Goal: Information Seeking & Learning: Learn about a topic

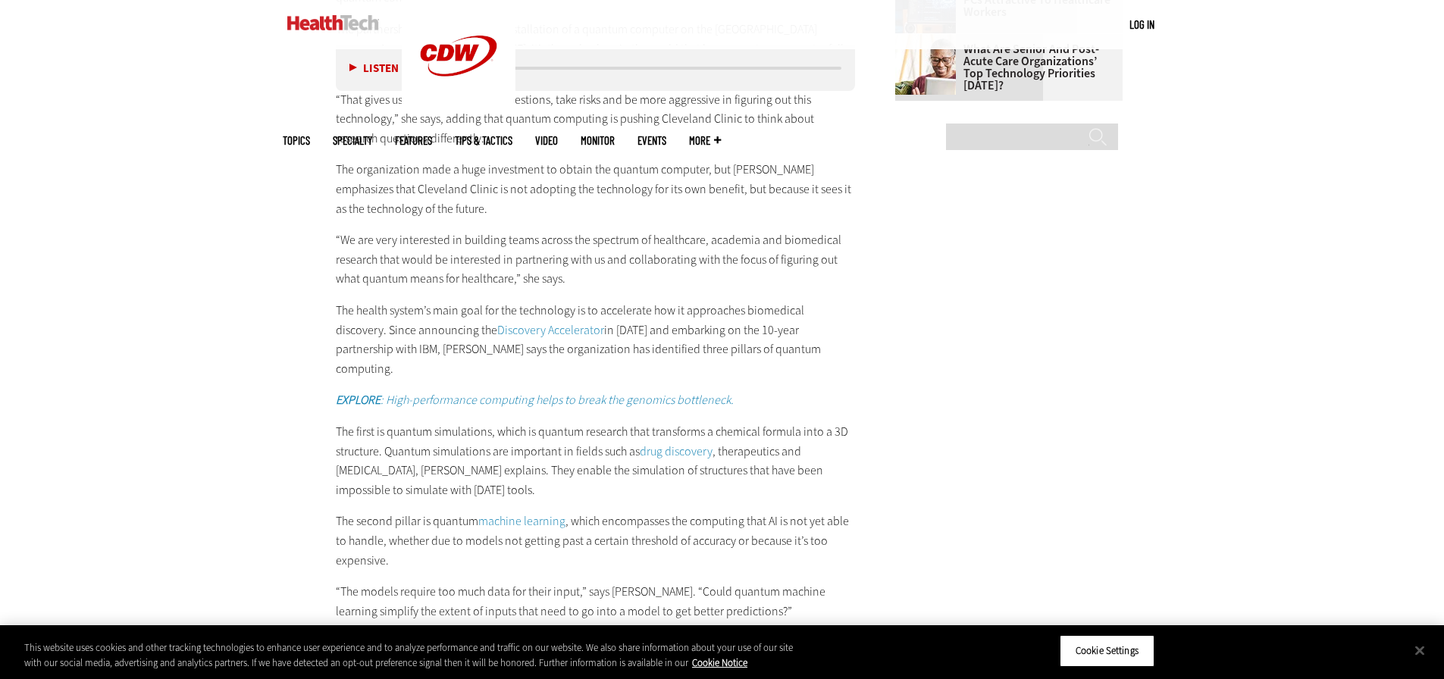
scroll to position [2425, 0]
drag, startPoint x: 468, startPoint y: 224, endPoint x: 667, endPoint y: 224, distance: 198.6
click at [667, 227] on p "“We are very interested in building teams across the spectrum of healthcare, ac…" at bounding box center [596, 256] width 520 height 58
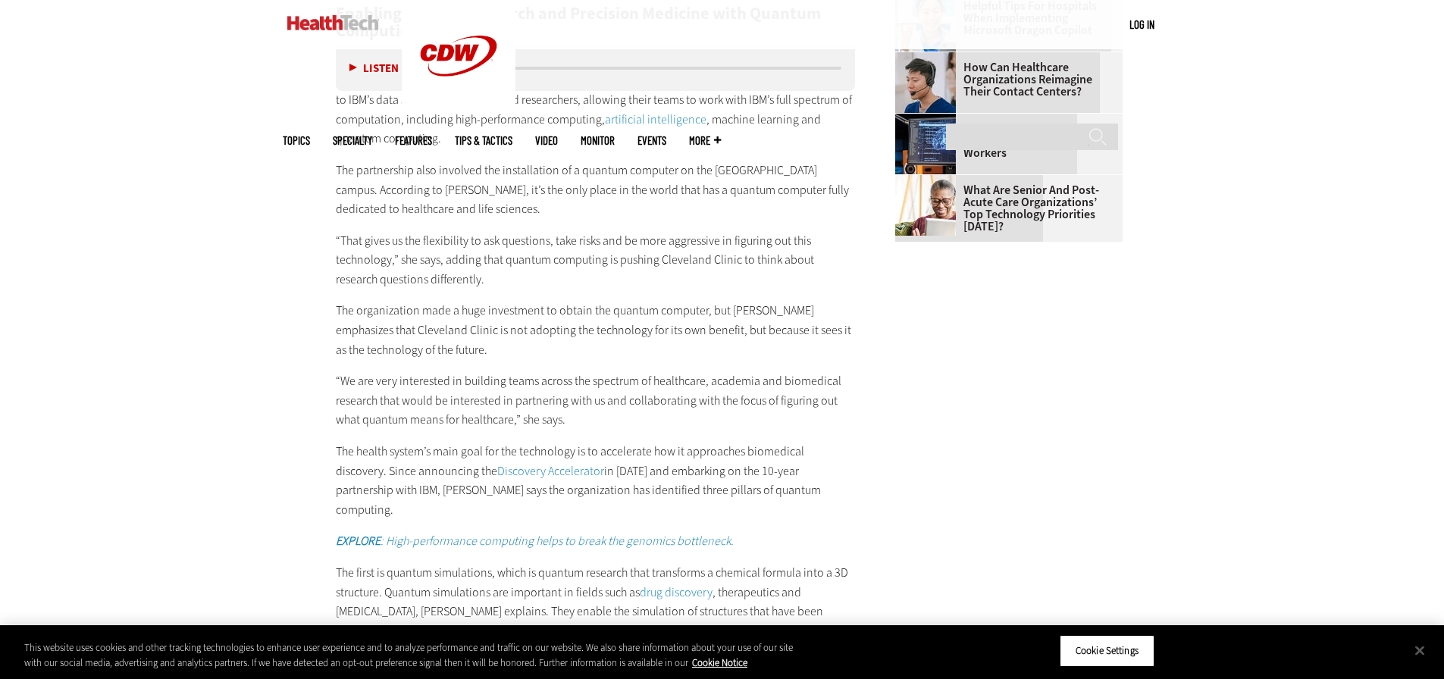
scroll to position [2274, 0]
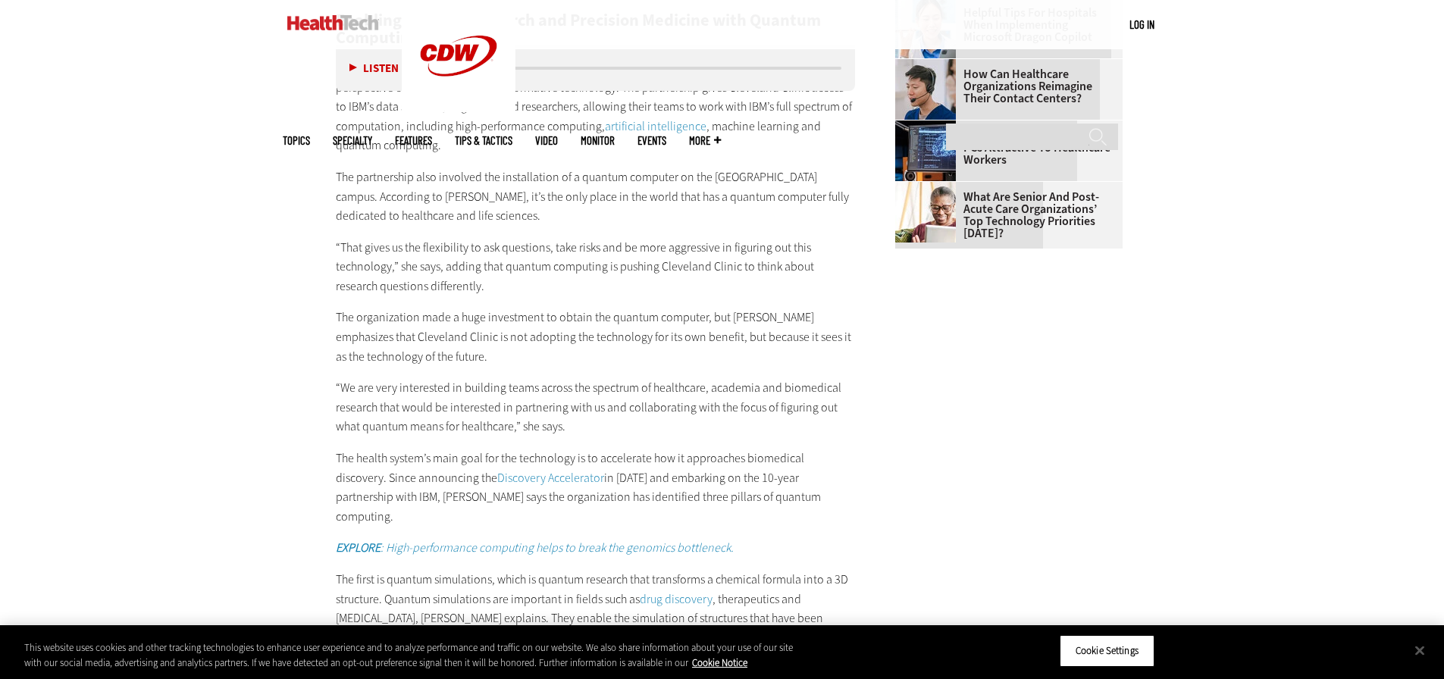
click at [272, 286] on div "Become an Insider Sign up [DATE] to receive premium content! Sign Up MENU Log i…" at bounding box center [722, 559] width 1444 height 5667
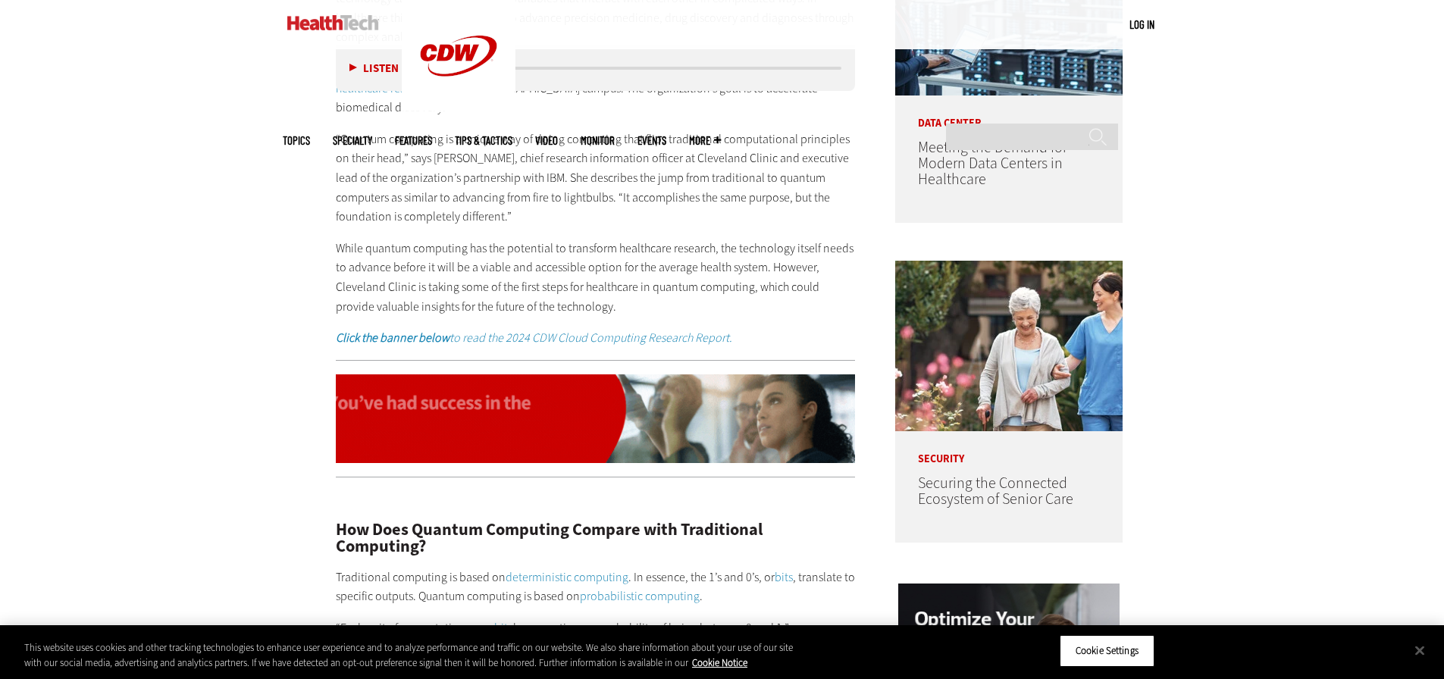
scroll to position [1364, 0]
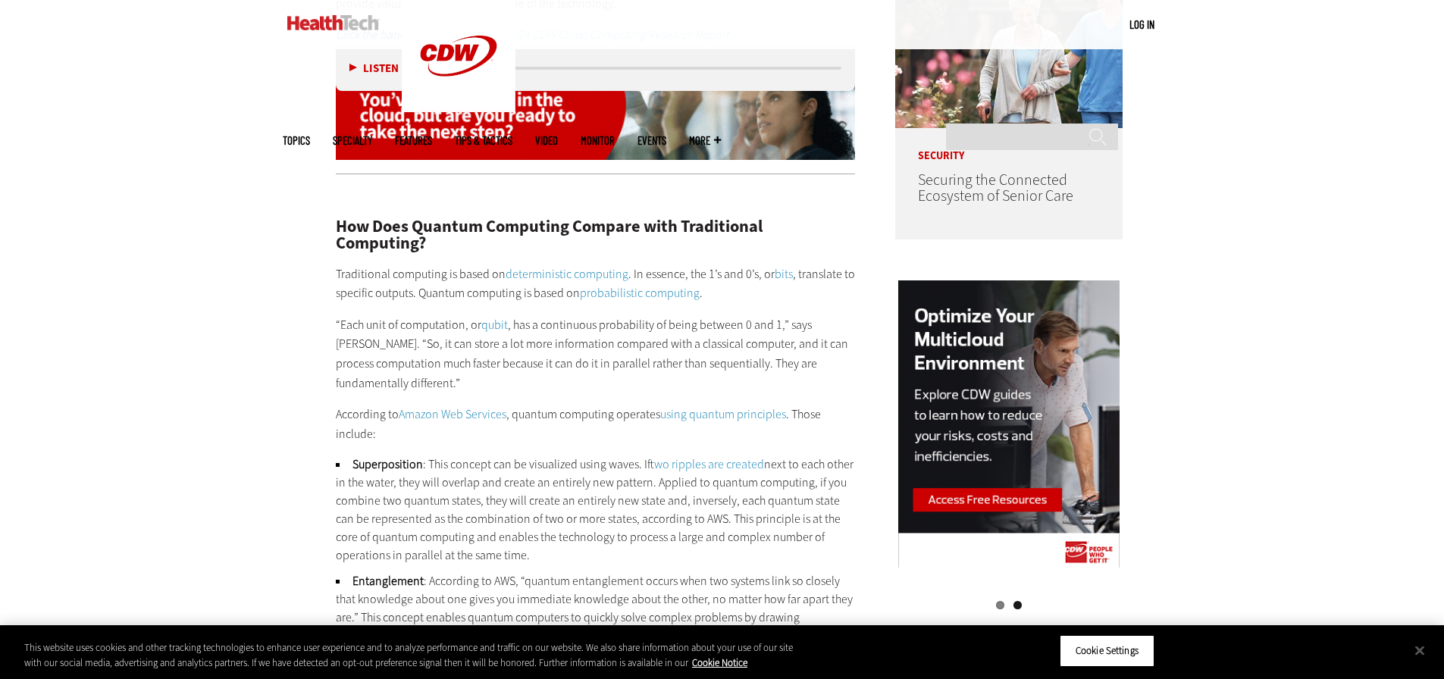
click at [428, 468] on li "Superposition : This concept can be visualized using waves. If two ripples are …" at bounding box center [596, 509] width 520 height 109
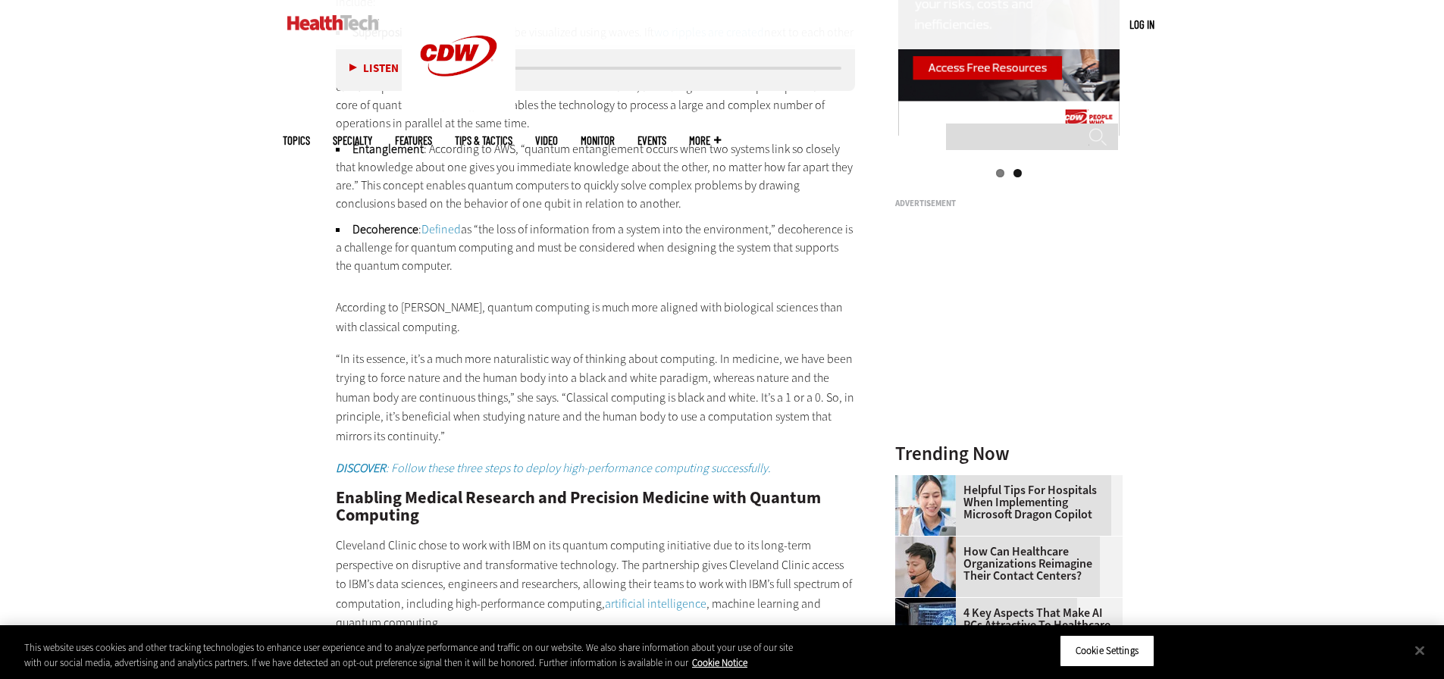
scroll to position [1970, 0]
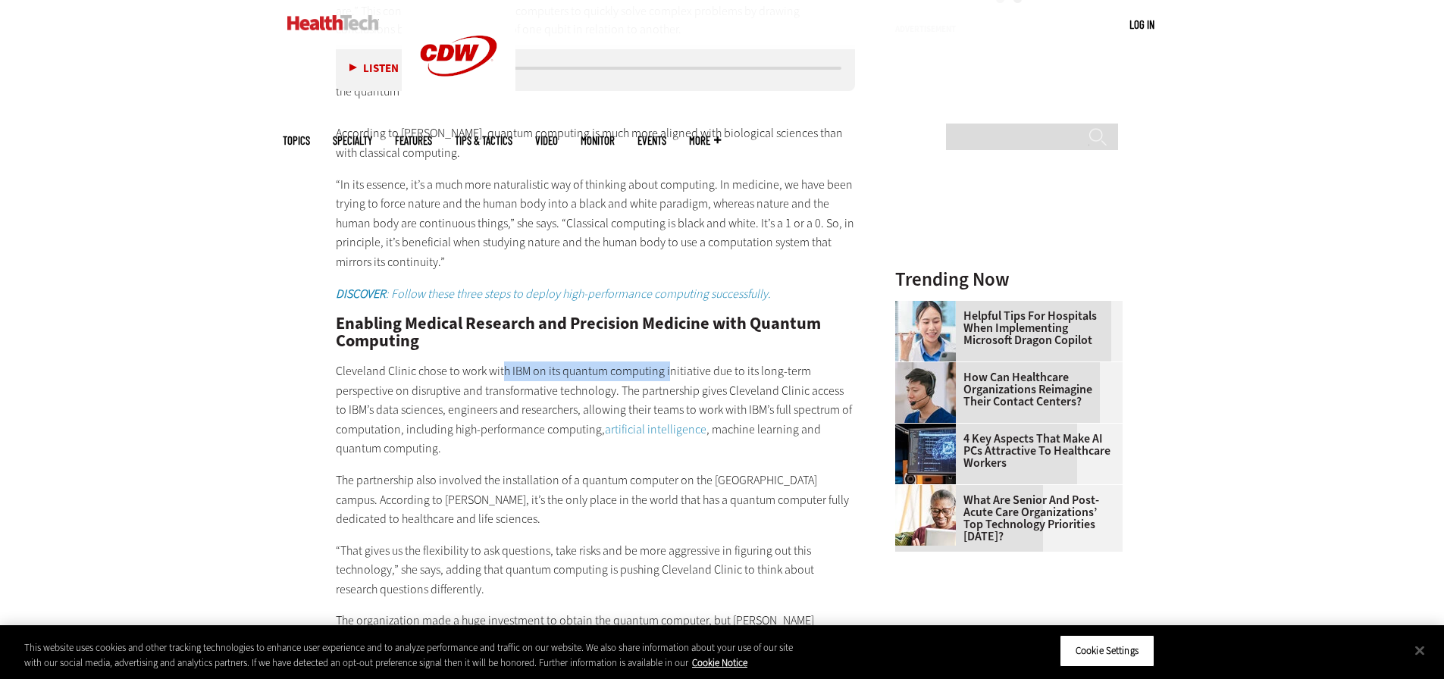
drag, startPoint x: 504, startPoint y: 346, endPoint x: 667, endPoint y: 349, distance: 163.0
click at [667, 362] on p "Cleveland Clinic chose to work with IBM on its quantum computing initiative due…" at bounding box center [596, 410] width 520 height 97
drag, startPoint x: 412, startPoint y: 371, endPoint x: 596, endPoint y: 368, distance: 184.2
click at [596, 368] on p "Cleveland Clinic chose to work with IBM on its quantum computing initiative due…" at bounding box center [596, 410] width 520 height 97
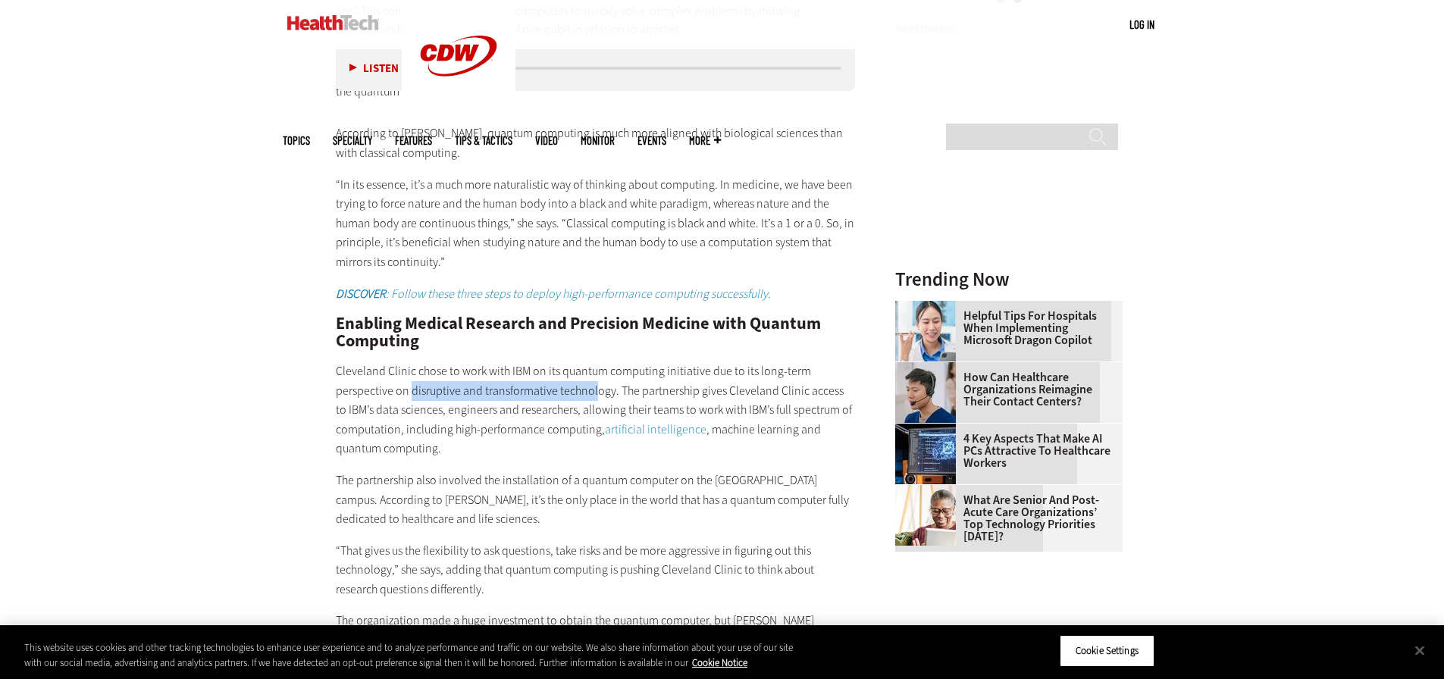
click at [596, 368] on p "Cleveland Clinic chose to work with IBM on its quantum computing initiative due…" at bounding box center [596, 410] width 520 height 97
drag, startPoint x: 417, startPoint y: 385, endPoint x: 562, endPoint y: 393, distance: 145.0
click at [562, 393] on p "Cleveland Clinic chose to work with IBM on its quantum computing initiative due…" at bounding box center [596, 410] width 520 height 97
click at [674, 478] on p "The partnership also involved the installation of a quantum computer on the [GE…" at bounding box center [596, 500] width 520 height 58
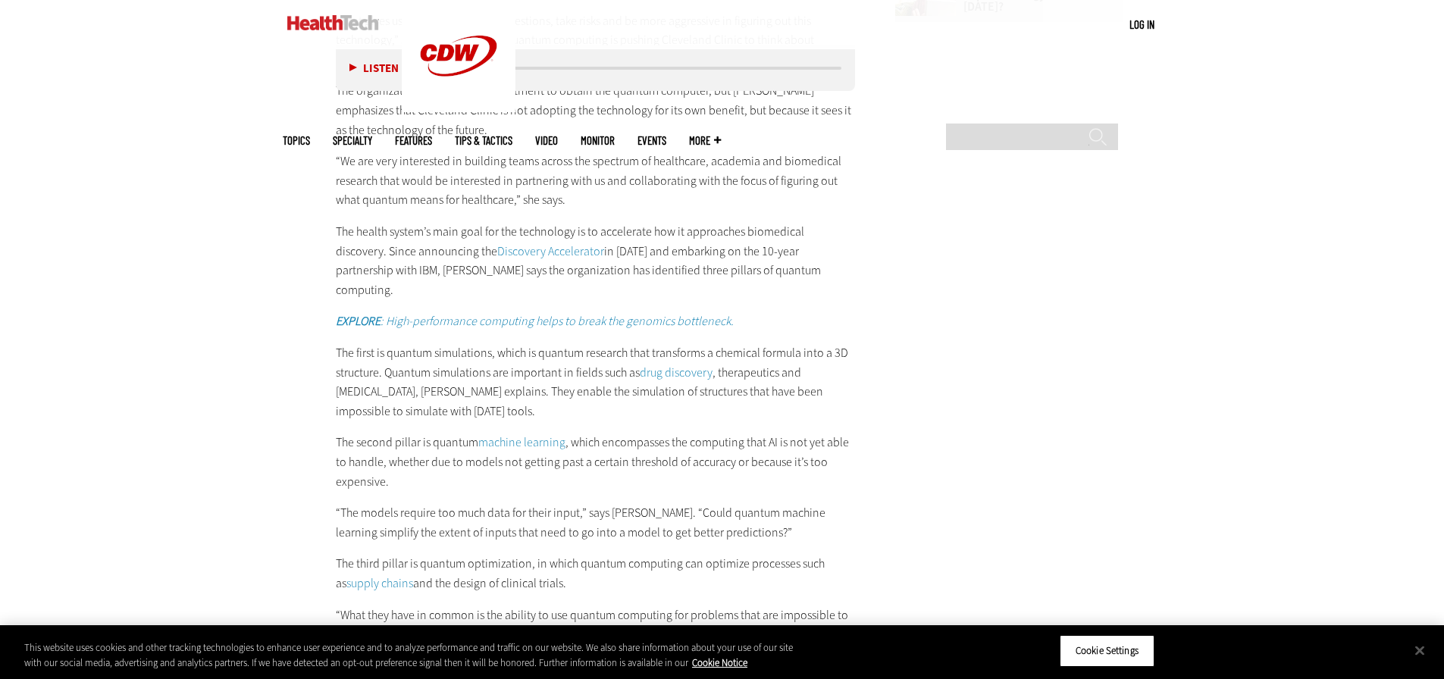
scroll to position [2501, 0]
